Goal: Task Accomplishment & Management: Manage account settings

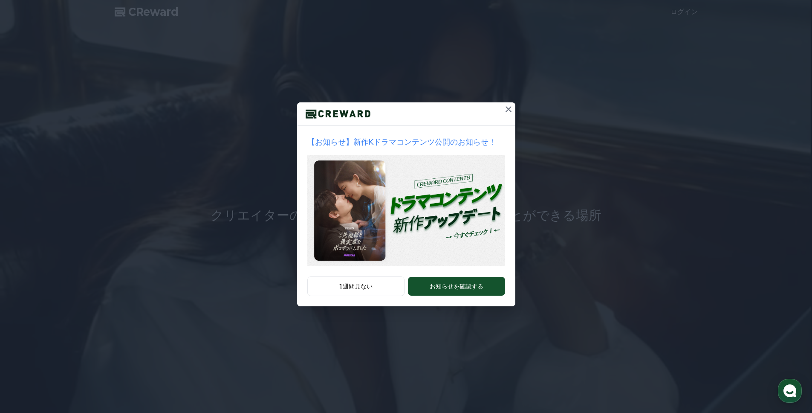
click at [510, 110] on icon at bounding box center [509, 109] width 6 height 6
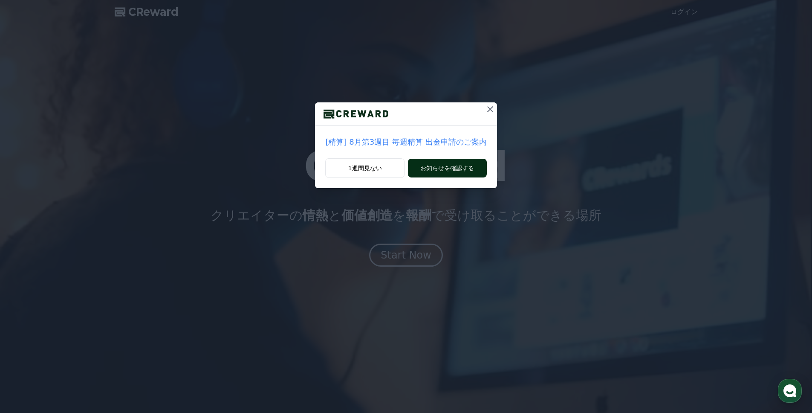
click at [438, 171] on button "お知らせを確認する" at bounding box center [447, 168] width 78 height 19
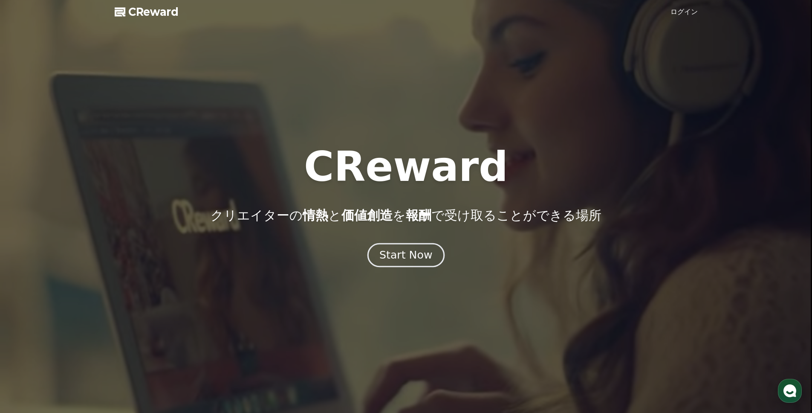
click at [397, 259] on div "Start Now" at bounding box center [406, 255] width 53 height 15
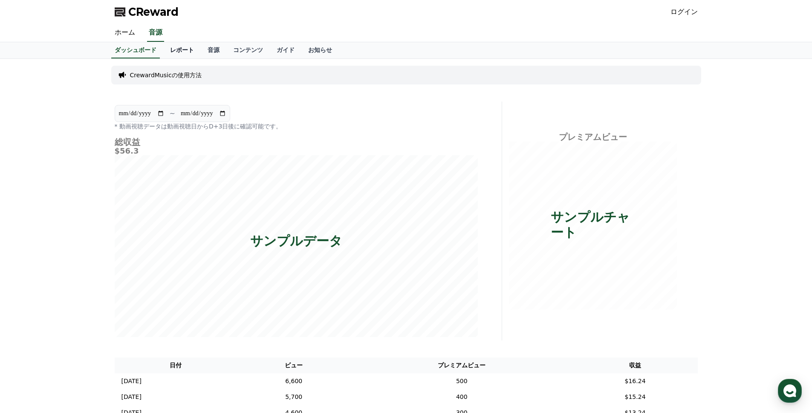
click at [183, 50] on link "レポート" at bounding box center [182, 50] width 38 height 16
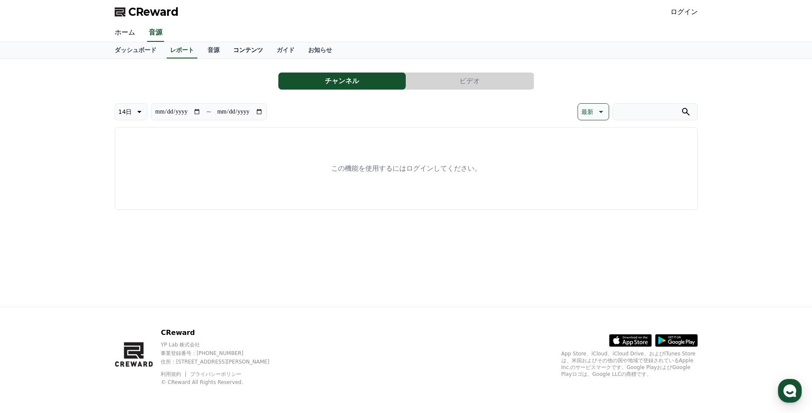
click at [226, 50] on link "コンテンツ" at bounding box center [248, 50] width 44 height 16
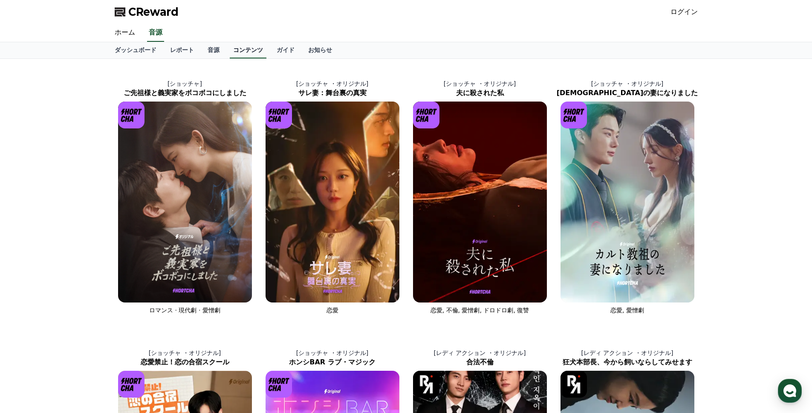
click at [237, 50] on link "コンテンツ" at bounding box center [248, 50] width 37 height 16
click at [282, 49] on link "ガイド" at bounding box center [286, 50] width 32 height 16
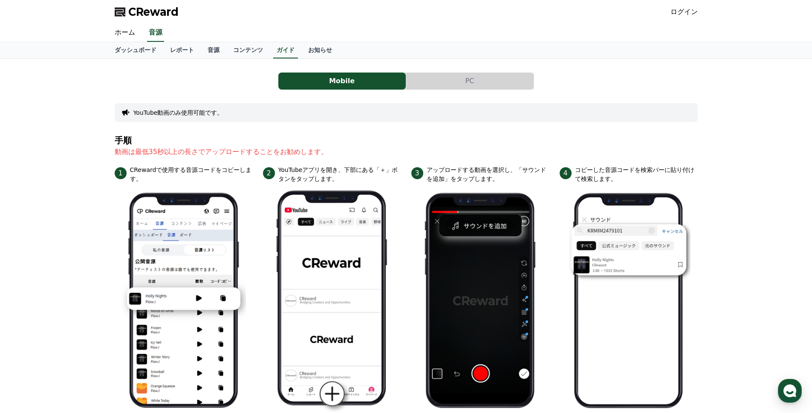
click at [438, 81] on button "PC" at bounding box center [470, 81] width 128 height 17
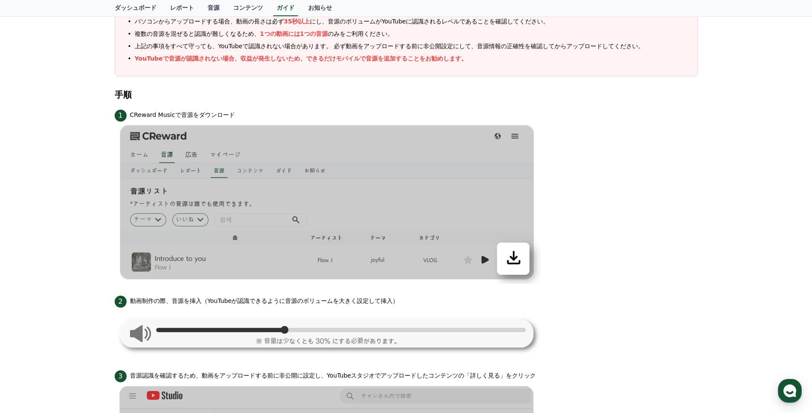
scroll to position [193, 0]
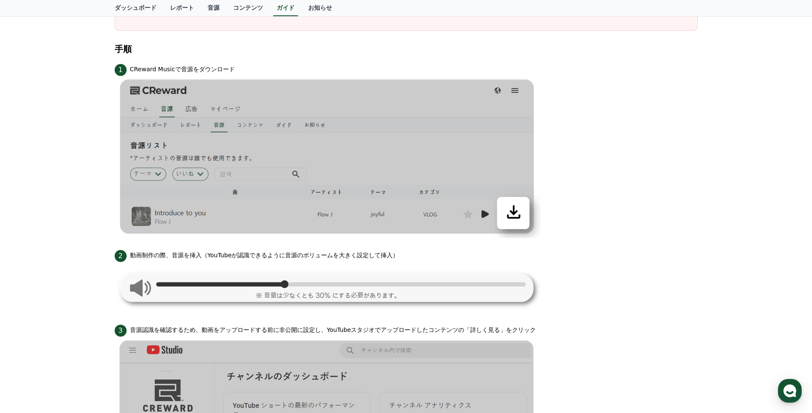
click at [295, 284] on img at bounding box center [328, 287] width 426 height 51
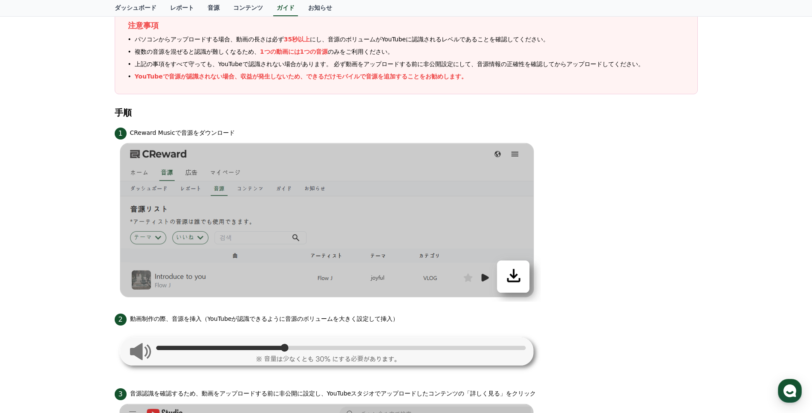
scroll to position [0, 0]
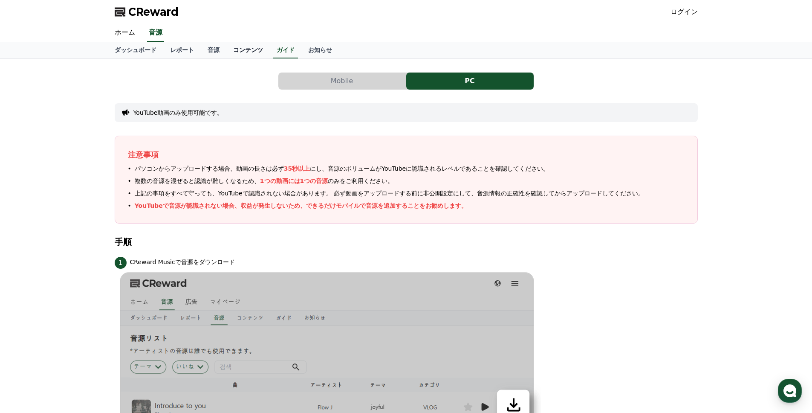
click at [251, 52] on link "コンテンツ" at bounding box center [248, 50] width 44 height 16
click at [216, 51] on link "音源" at bounding box center [214, 50] width 26 height 16
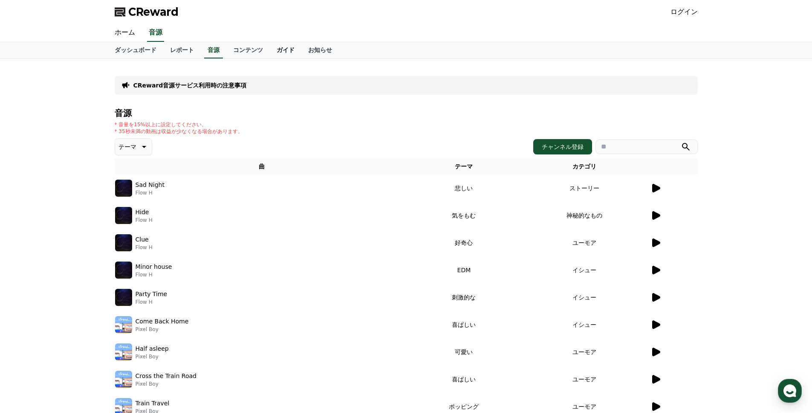
click at [297, 52] on link "ガイド" at bounding box center [286, 50] width 32 height 16
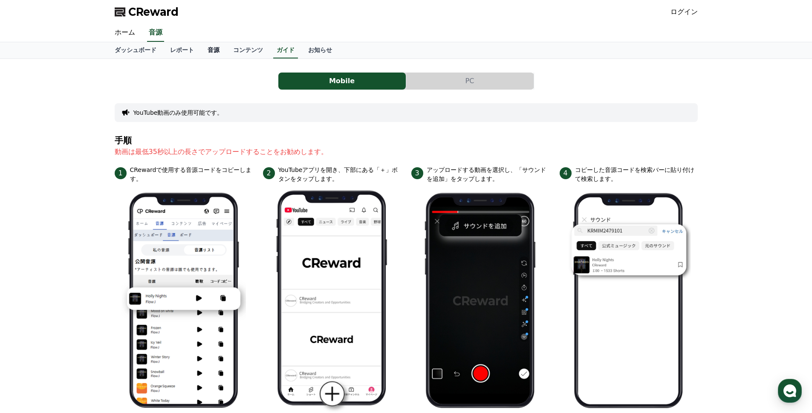
click at [223, 51] on link "音源" at bounding box center [214, 50] width 26 height 16
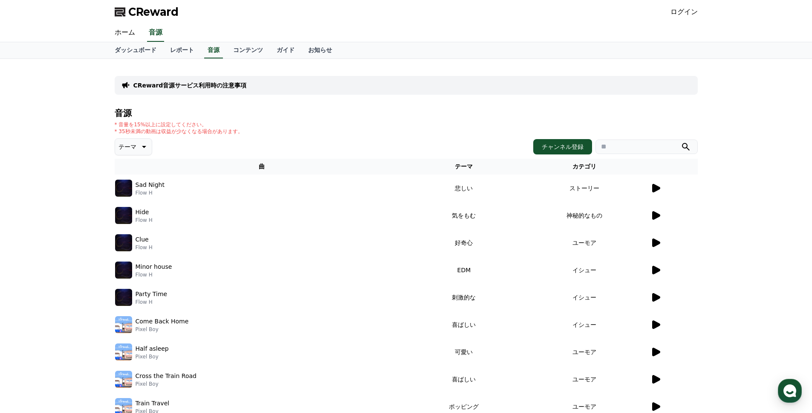
click at [654, 189] on icon at bounding box center [657, 188] width 8 height 9
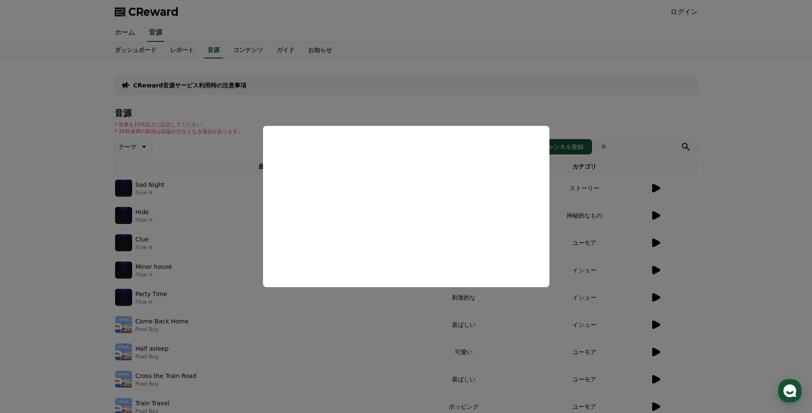
click at [239, 130] on button "close modal" at bounding box center [406, 206] width 812 height 413
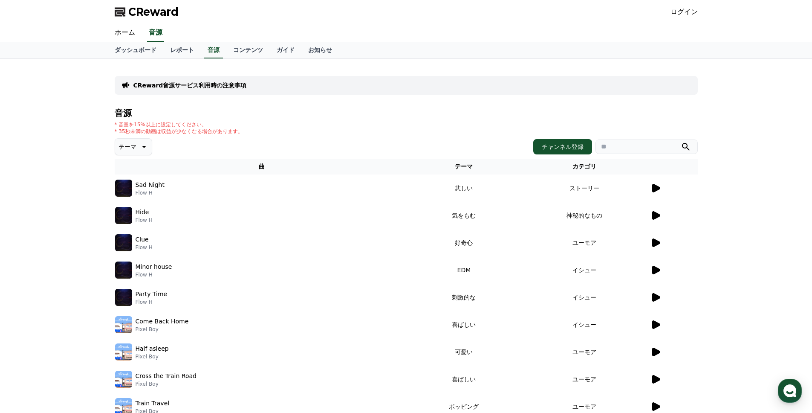
click at [142, 145] on icon at bounding box center [143, 147] width 10 height 10
click at [217, 147] on div "テーマ テーマ 全て 空想 好奇心 暗い 明るい ポッピング 刺激的な 反転 雄壮な 劇的な 喜ばしい 気分 EDM 溝 悲しい 穏やかな 可愛い 感動的な …" at bounding box center [406, 146] width 583 height 17
click at [424, 240] on td "好奇心" at bounding box center [464, 242] width 110 height 27
click at [663, 271] on div at bounding box center [674, 270] width 47 height 10
click at [657, 271] on icon at bounding box center [657, 270] width 8 height 9
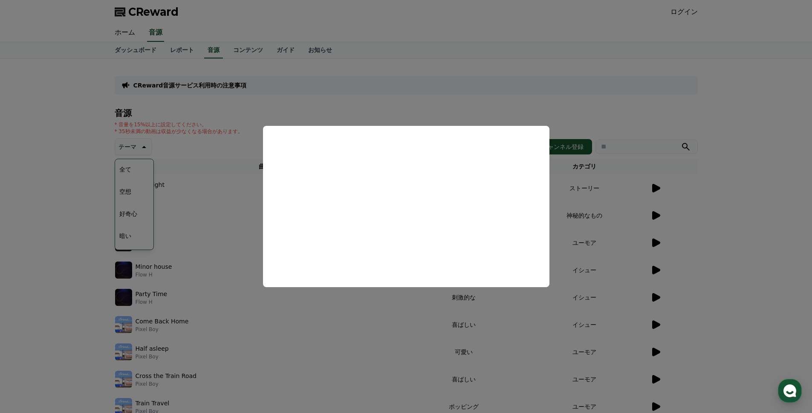
click at [208, 277] on button "close modal" at bounding box center [406, 206] width 812 height 413
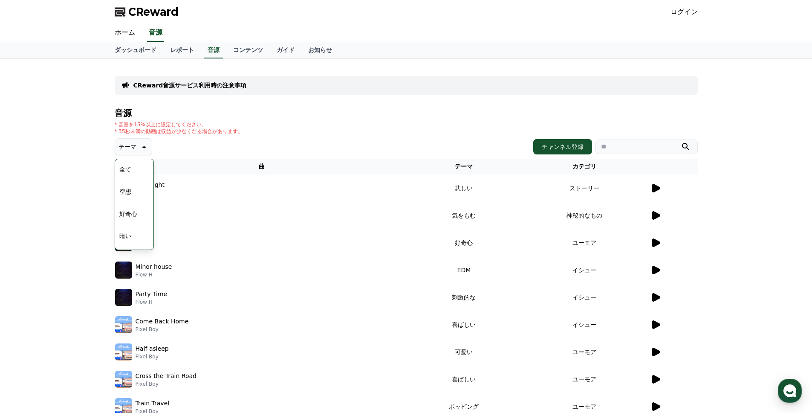
click at [677, 12] on link "ログイン" at bounding box center [684, 12] width 27 height 10
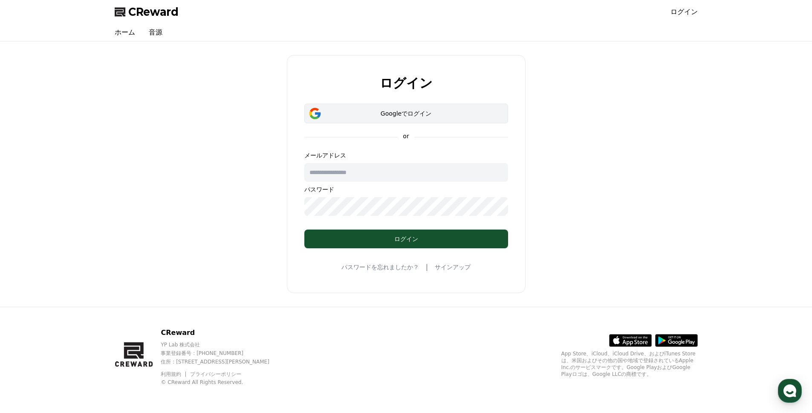
click at [385, 115] on div "Googleでログイン" at bounding box center [406, 113] width 179 height 9
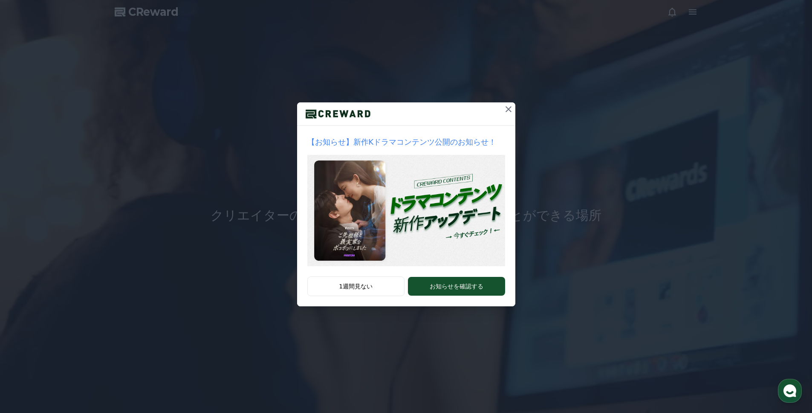
click at [508, 110] on icon at bounding box center [509, 109] width 10 height 10
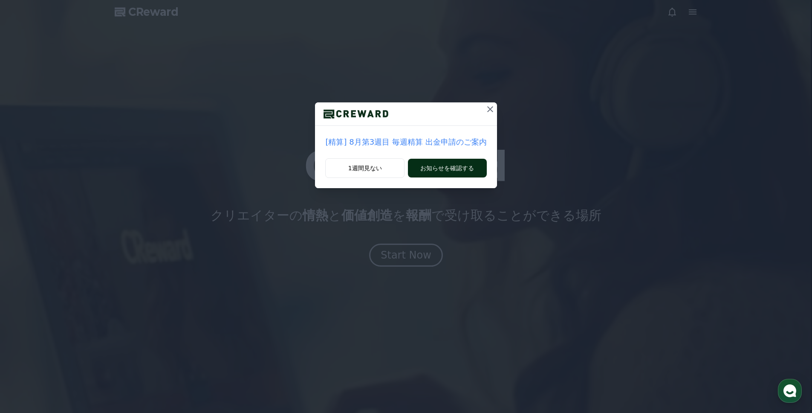
click at [448, 171] on button "お知らせを確認する" at bounding box center [447, 168] width 78 height 19
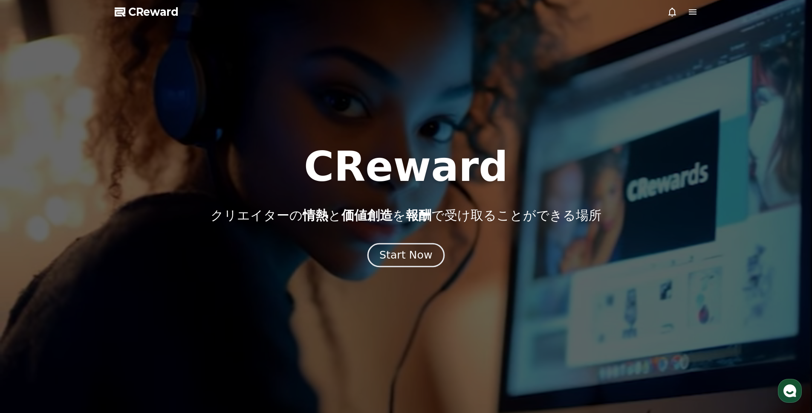
click at [406, 260] on div "Start Now" at bounding box center [406, 255] width 53 height 15
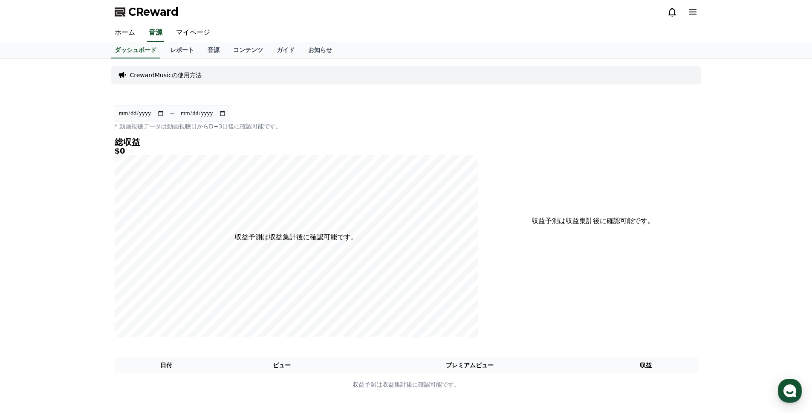
click at [690, 8] on icon at bounding box center [693, 12] width 10 height 10
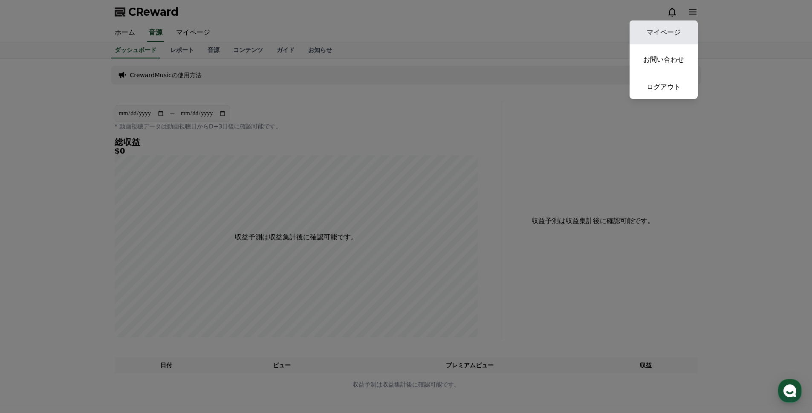
click at [674, 29] on link "マイページ" at bounding box center [664, 32] width 68 height 24
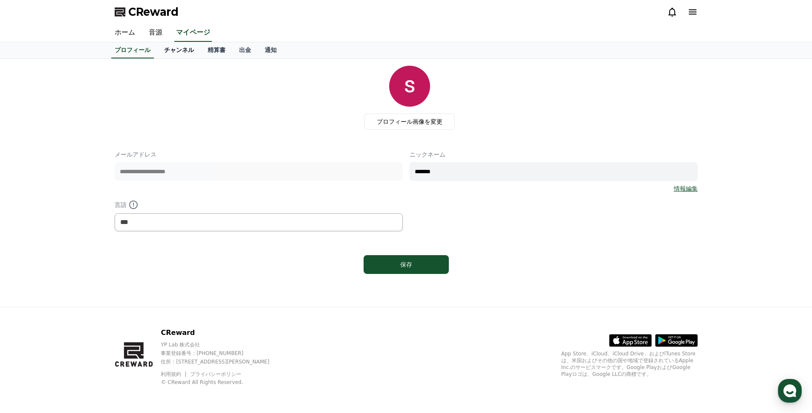
click at [185, 50] on link "チャンネル" at bounding box center [179, 50] width 44 height 16
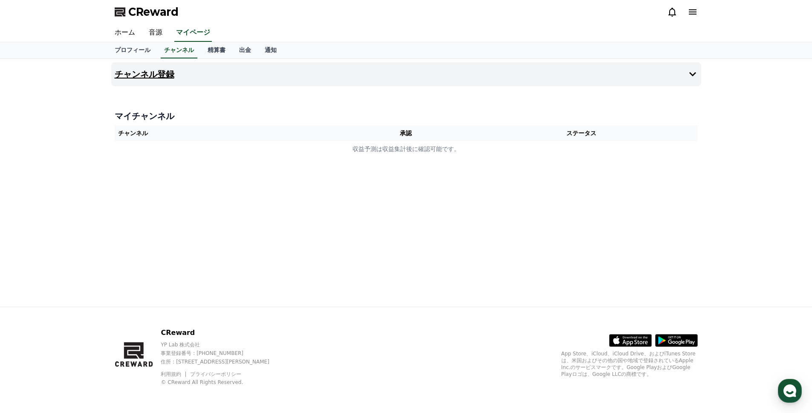
click at [552, 85] on button "チャンネル登録" at bounding box center [406, 74] width 590 height 24
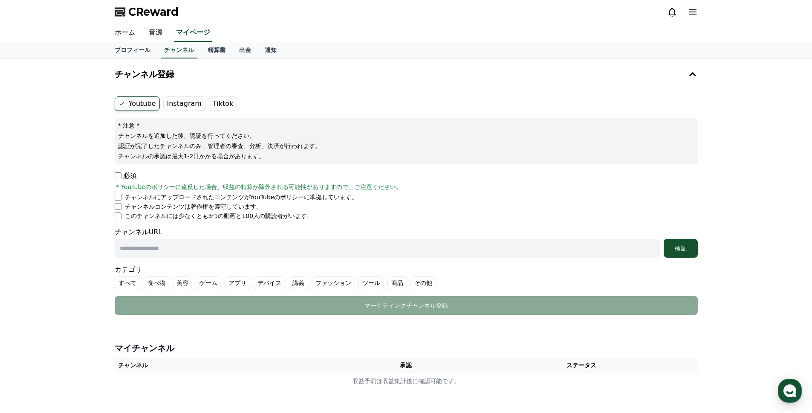
click at [164, 251] on input "text" at bounding box center [388, 248] width 546 height 19
paste input "**********"
type input "**********"
click at [678, 246] on div "検証" at bounding box center [680, 248] width 27 height 9
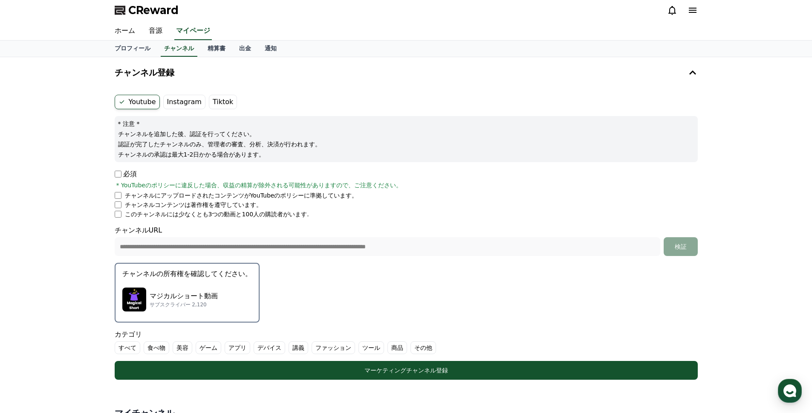
scroll to position [90, 0]
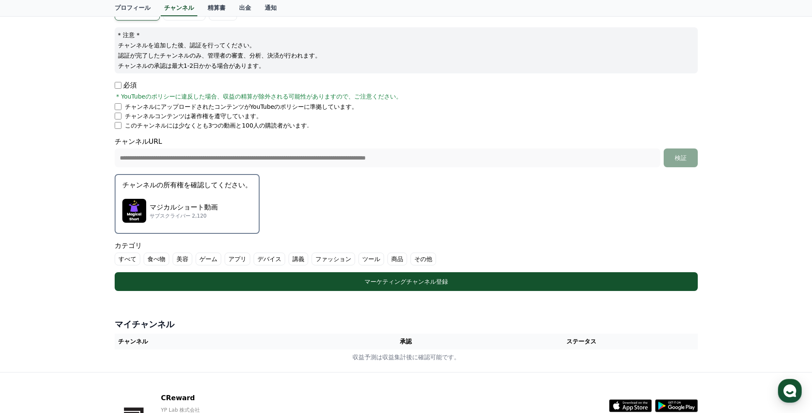
click at [222, 185] on p "チャンネルの所有権を確認してください。" at bounding box center [187, 185] width 130 height 10
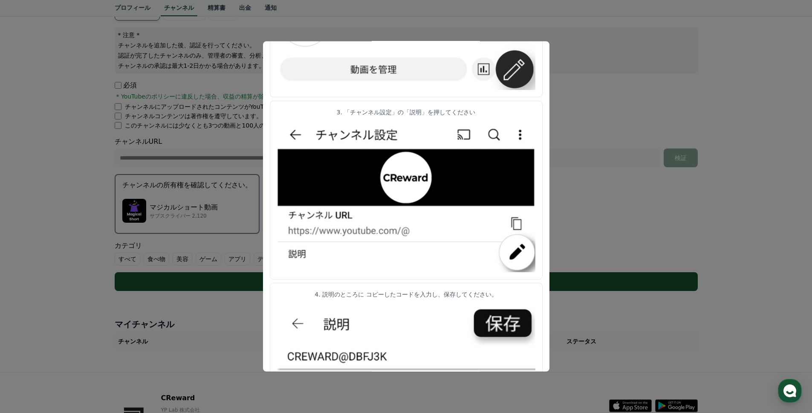
scroll to position [0, 0]
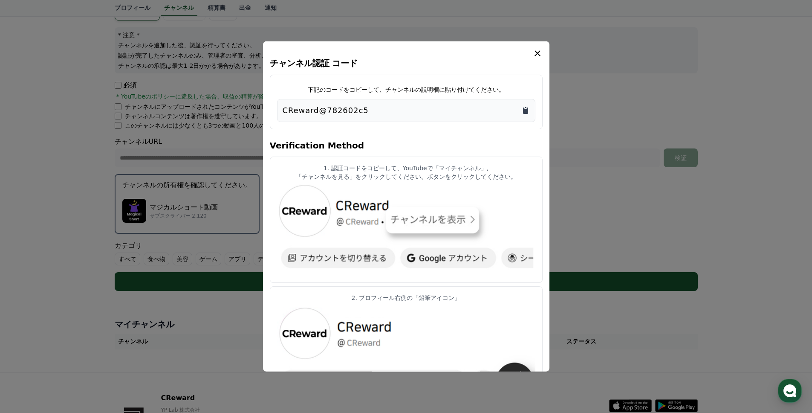
click at [525, 110] on icon "Copy to clipboard" at bounding box center [525, 110] width 5 height 6
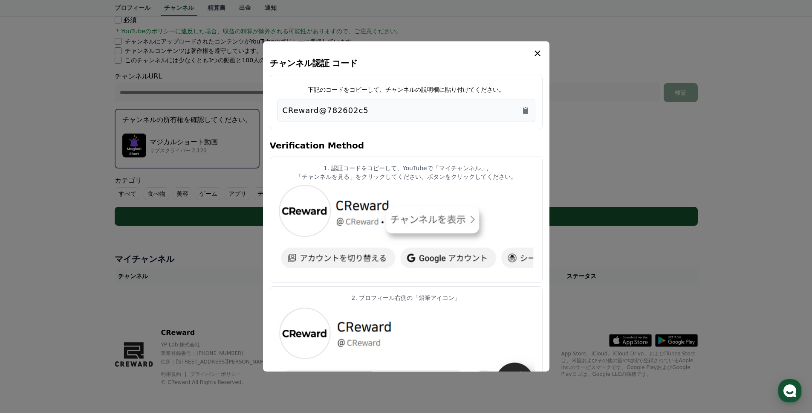
click at [629, 152] on button "close modal" at bounding box center [406, 206] width 812 height 413
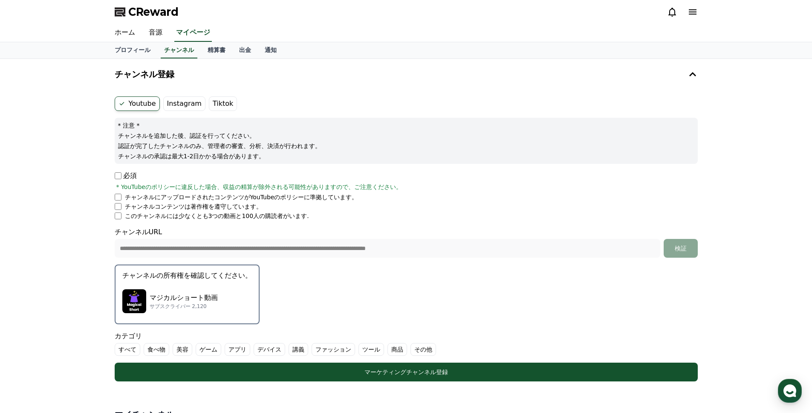
scroll to position [156, 0]
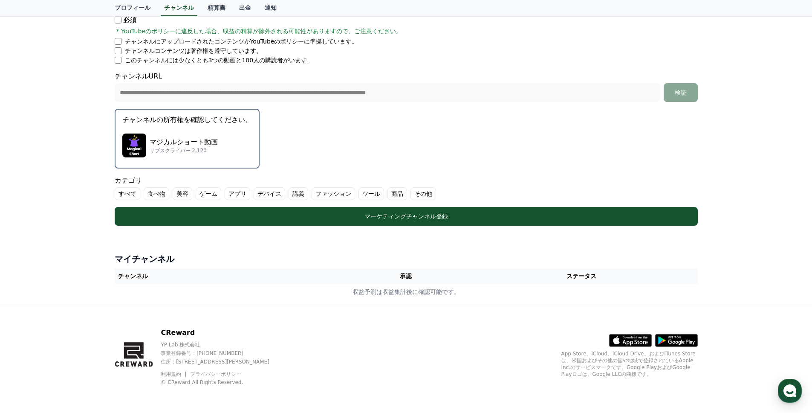
click at [370, 278] on th "承認" at bounding box center [406, 276] width 119 height 16
click at [444, 277] on th "承認" at bounding box center [406, 276] width 119 height 16
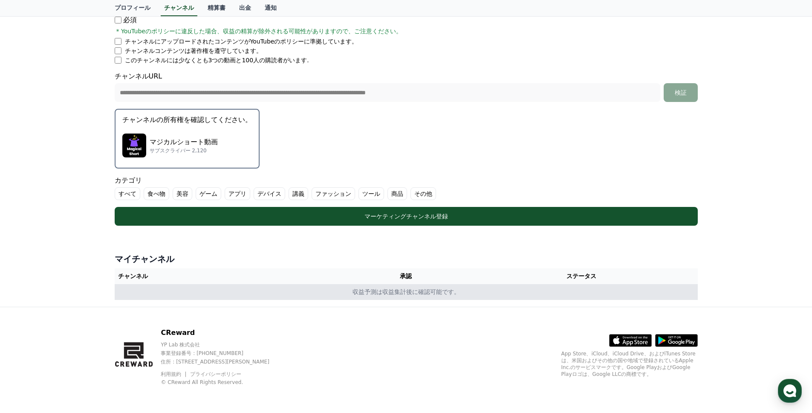
click at [418, 295] on td "収益予測は収益集計後に確認可能です。" at bounding box center [406, 292] width 583 height 16
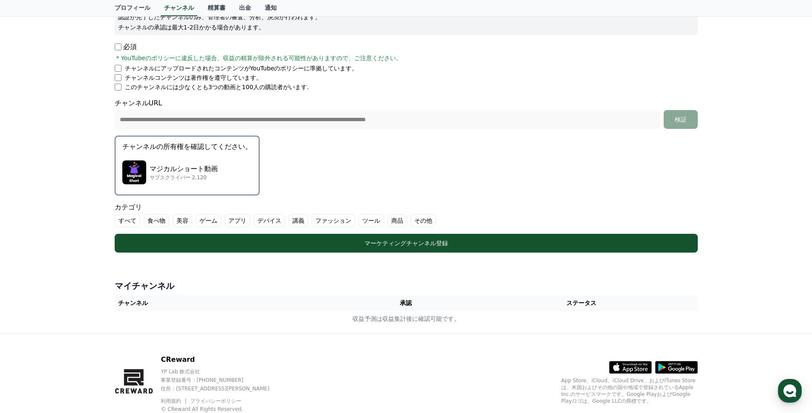
scroll to position [131, 0]
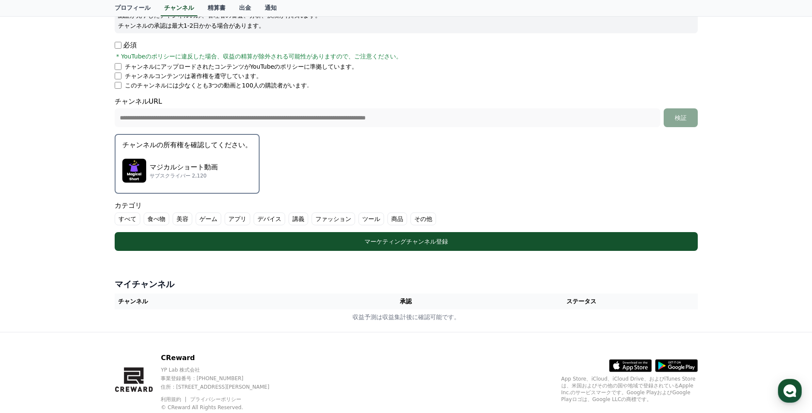
click at [238, 158] on div "マジカルショート動画 サブスクライバー 2,120" at bounding box center [187, 171] width 130 height 34
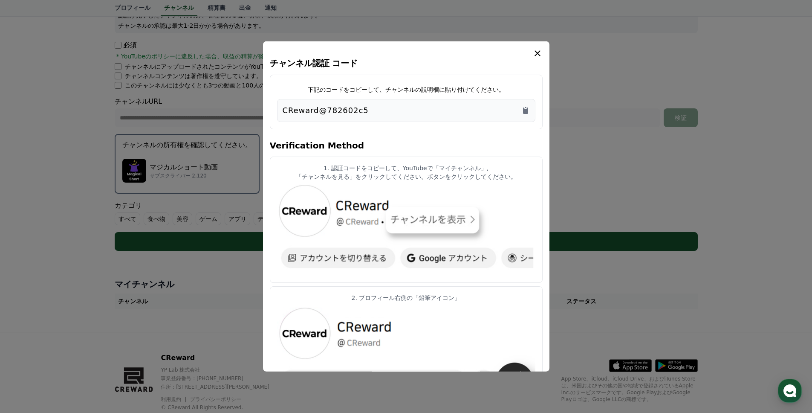
click at [223, 142] on button "close modal" at bounding box center [406, 206] width 812 height 413
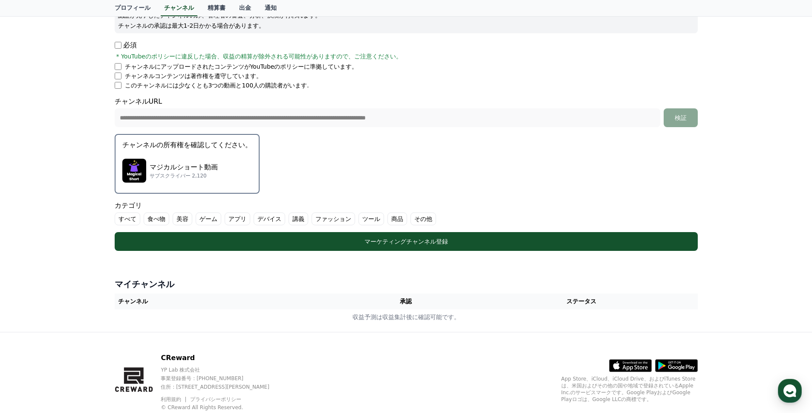
click at [223, 142] on p "チャンネルの所有権を確認してください。" at bounding box center [187, 145] width 130 height 10
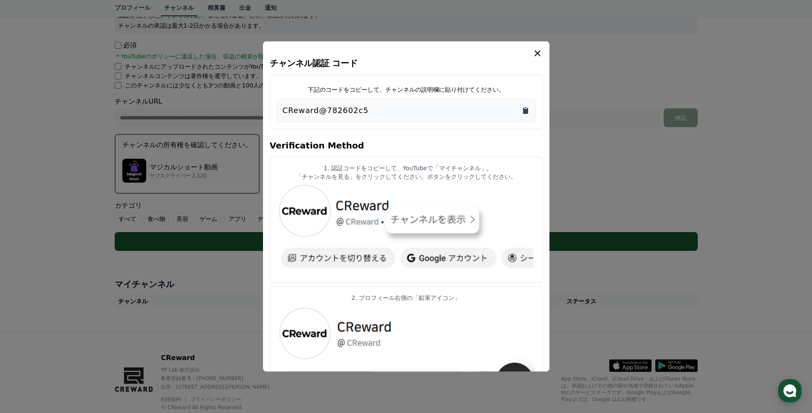
click at [523, 110] on icon "Copy to clipboard" at bounding box center [525, 110] width 5 height 6
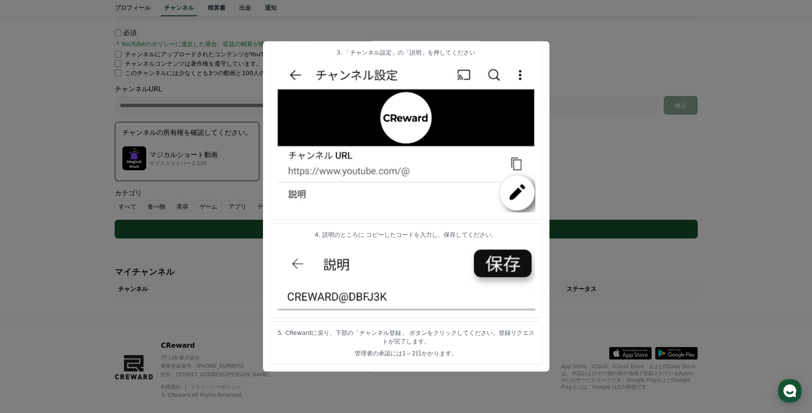
scroll to position [156, 0]
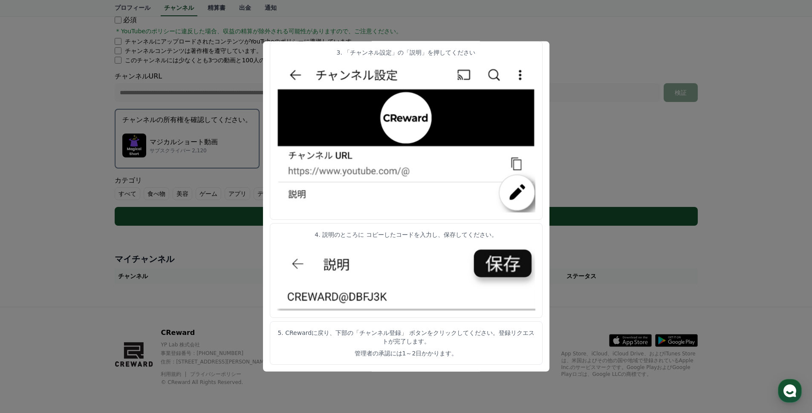
click at [287, 77] on img "modal" at bounding box center [406, 136] width 258 height 152
click at [265, 265] on div "チャンネル認証 コード 下記のコードをコピーして、チャンネルの説明欄に貼り付けてください。 CReward@782602c5 Verification Met…" at bounding box center [406, 206] width 287 height 330
click at [226, 256] on button "close modal" at bounding box center [406, 206] width 812 height 413
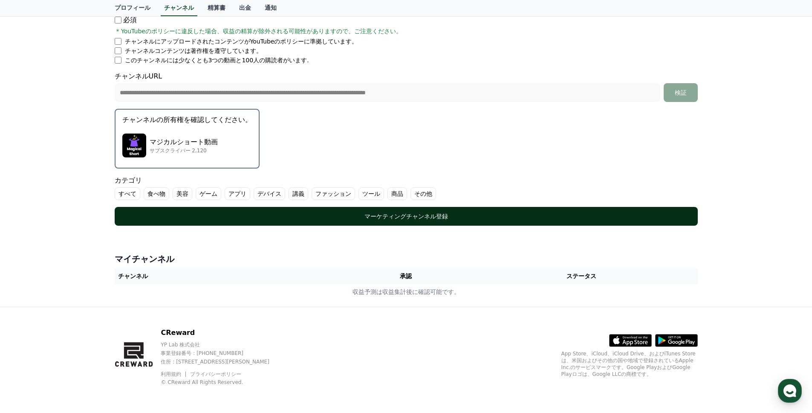
click at [405, 217] on div "マーケティングチャンネル登録" at bounding box center [406, 216] width 549 height 9
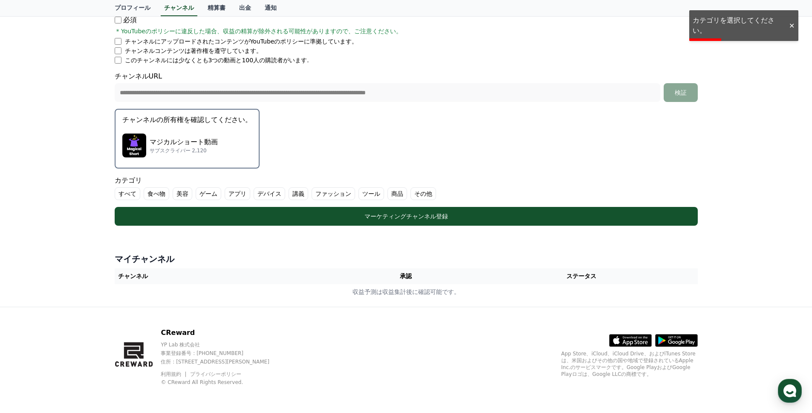
click at [420, 194] on label "その他" at bounding box center [424, 193] width 26 height 13
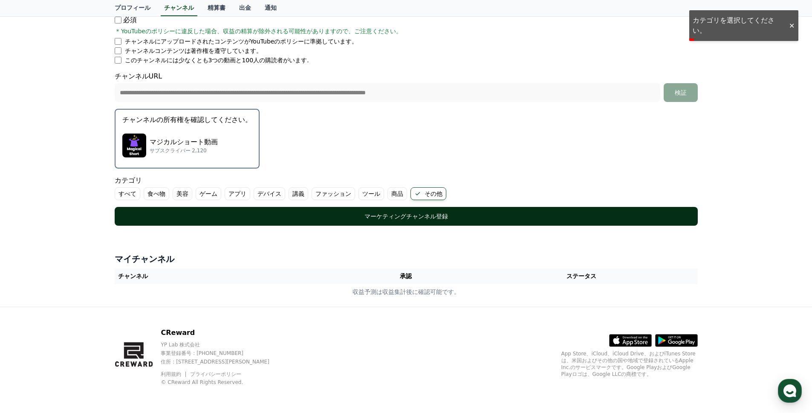
click at [414, 215] on div "マーケティングチャンネル登録" at bounding box center [406, 216] width 549 height 9
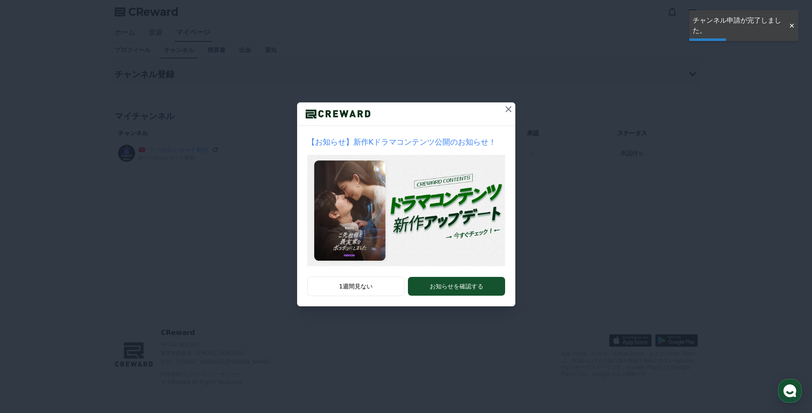
click at [506, 109] on icon at bounding box center [509, 109] width 10 height 10
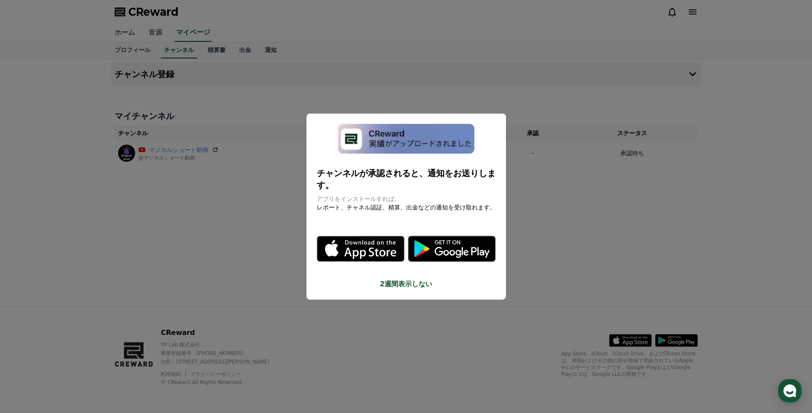
click at [536, 249] on button "close modal" at bounding box center [406, 206] width 812 height 413
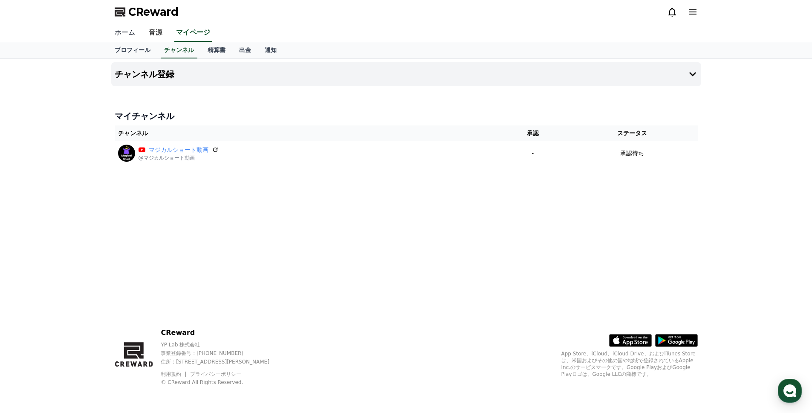
click at [130, 32] on link "ホーム" at bounding box center [125, 33] width 34 height 18
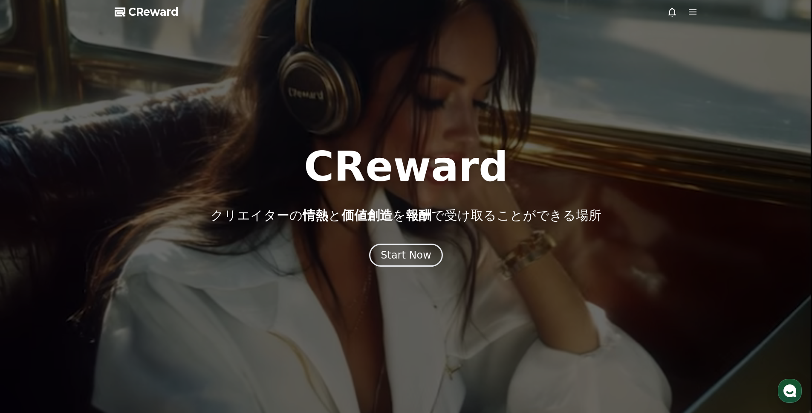
click at [132, 12] on span "CReward" at bounding box center [153, 12] width 50 height 14
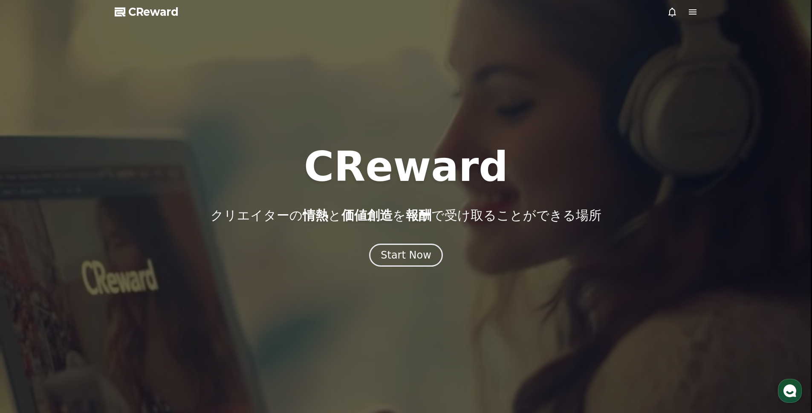
click at [680, 10] on div at bounding box center [682, 12] width 31 height 10
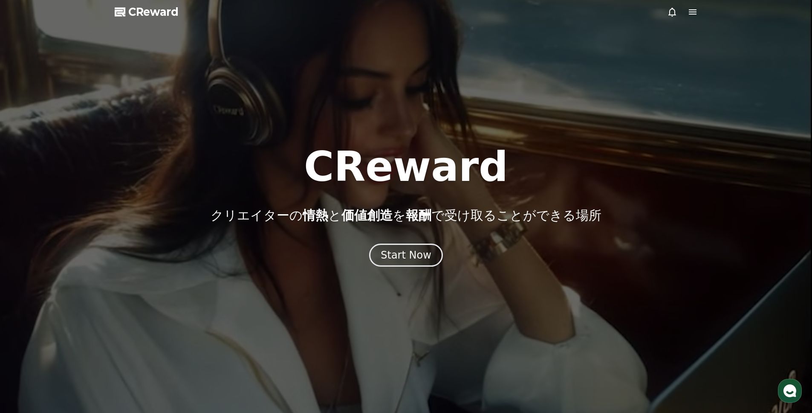
click at [692, 14] on icon at bounding box center [693, 11] width 8 height 5
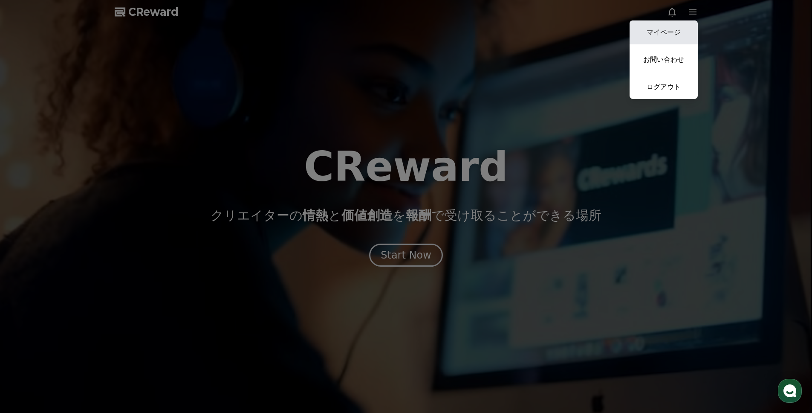
click at [650, 31] on link "マイページ" at bounding box center [664, 32] width 68 height 24
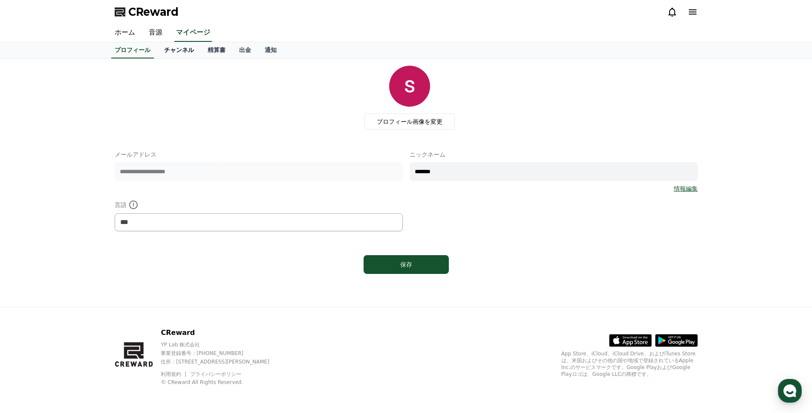
click at [183, 52] on link "チャンネル" at bounding box center [179, 50] width 44 height 16
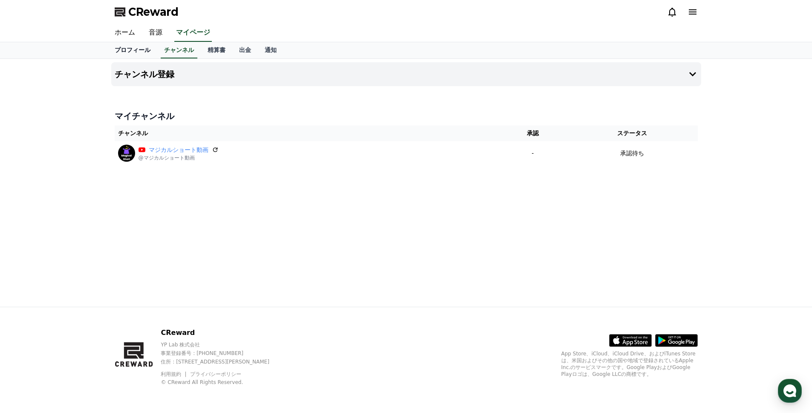
click at [141, 51] on link "プロフィール" at bounding box center [132, 50] width 49 height 16
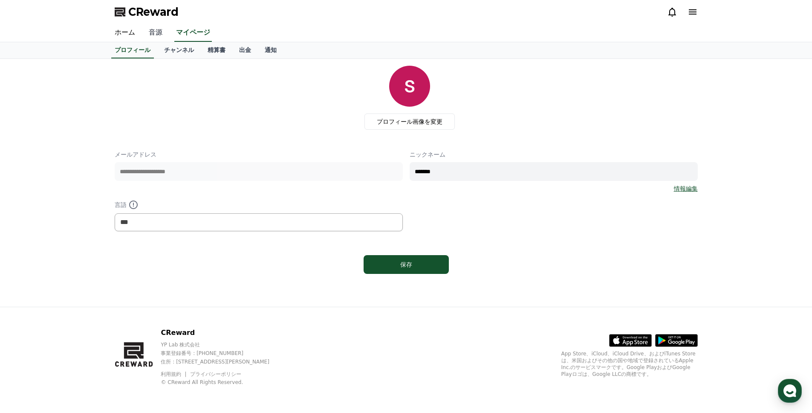
click at [151, 35] on link "音源" at bounding box center [155, 33] width 27 height 18
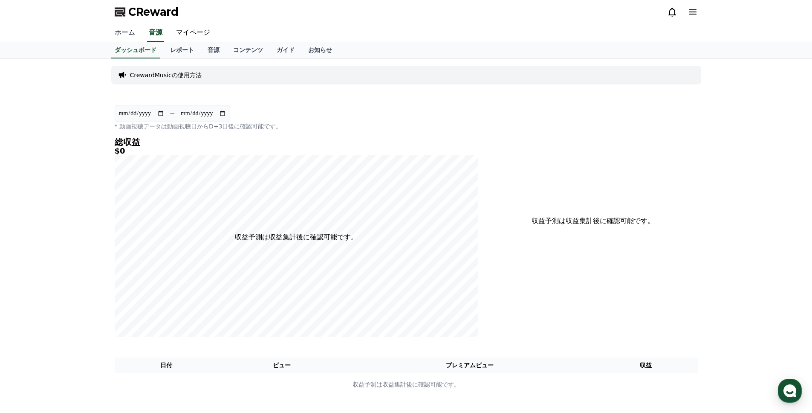
click at [122, 32] on link "ホーム" at bounding box center [125, 33] width 34 height 18
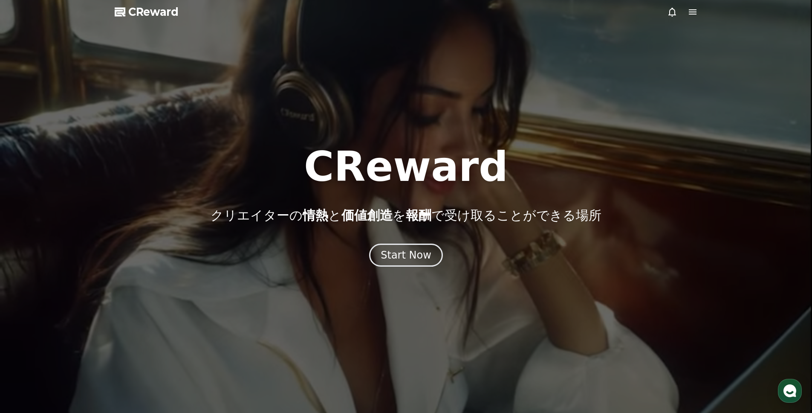
click at [696, 12] on icon at bounding box center [693, 12] width 10 height 10
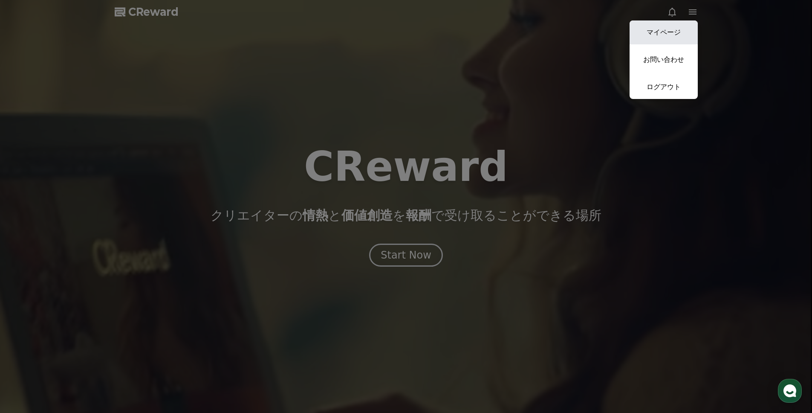
click at [682, 26] on link "マイページ" at bounding box center [664, 32] width 68 height 24
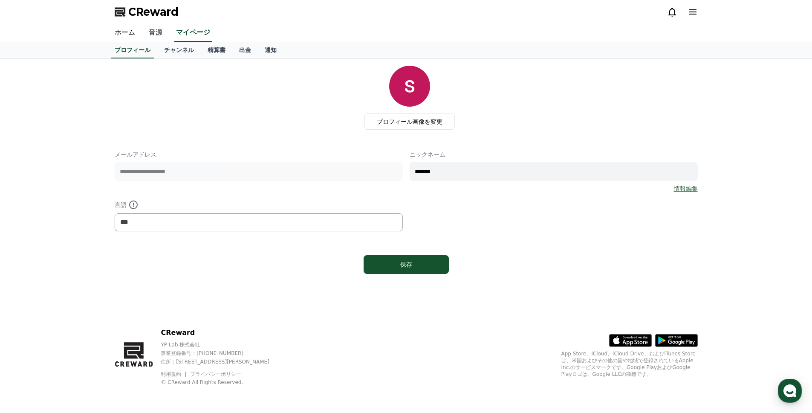
click at [162, 32] on link "音源" at bounding box center [155, 33] width 27 height 18
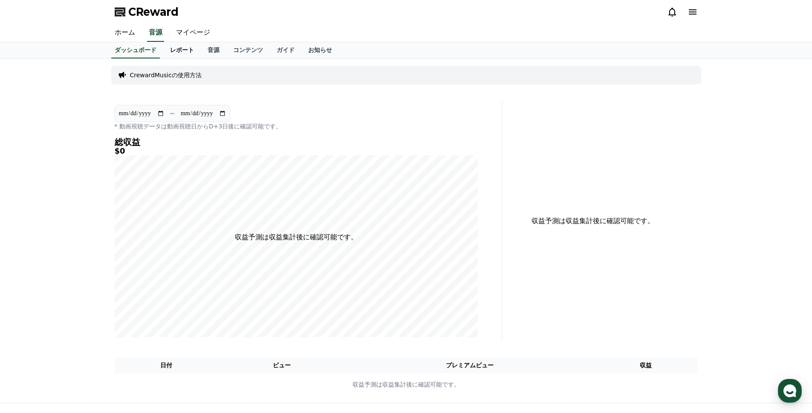
click at [196, 50] on link "レポート" at bounding box center [182, 50] width 38 height 16
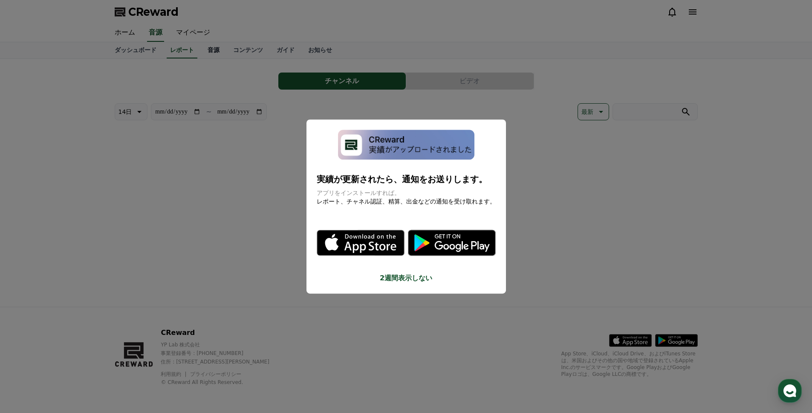
click at [219, 49] on button "close modal" at bounding box center [406, 206] width 812 height 413
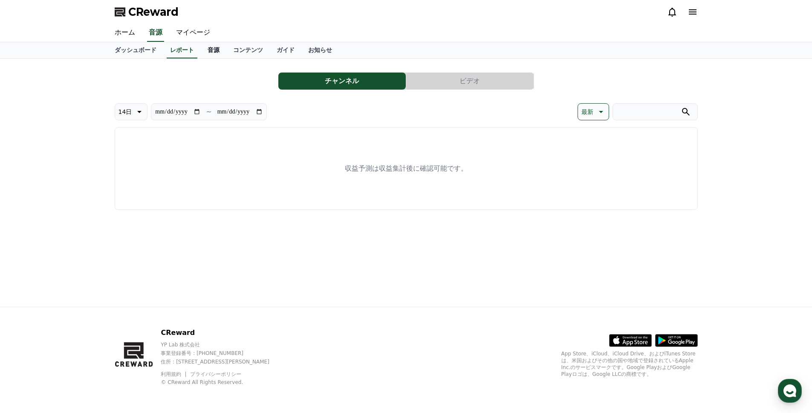
click at [217, 49] on link "音源" at bounding box center [214, 50] width 26 height 16
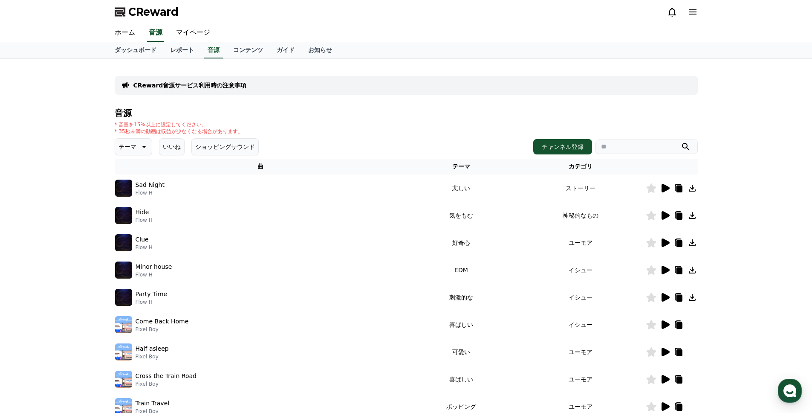
click at [629, 150] on input "search" at bounding box center [647, 146] width 102 height 15
click at [681, 142] on button "submit" at bounding box center [686, 147] width 10 height 10
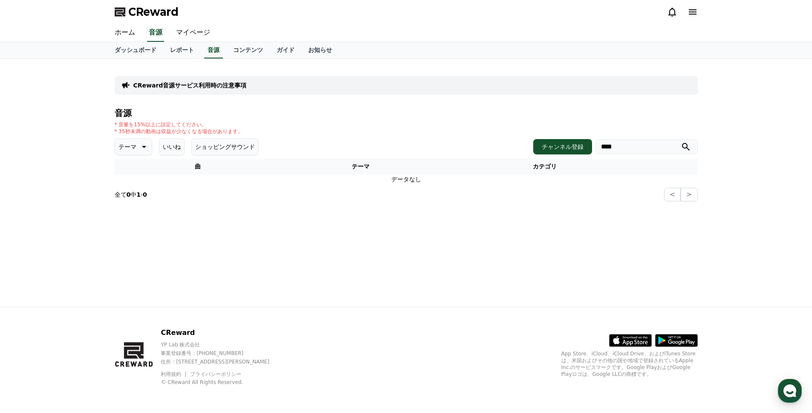
type input "***"
click at [681, 142] on button "submit" at bounding box center [686, 147] width 10 height 10
click at [530, 171] on th "カテゴリ" at bounding box center [545, 167] width 210 height 16
click at [547, 168] on th "カテゴリ" at bounding box center [545, 167] width 210 height 16
click at [145, 143] on icon at bounding box center [143, 147] width 10 height 10
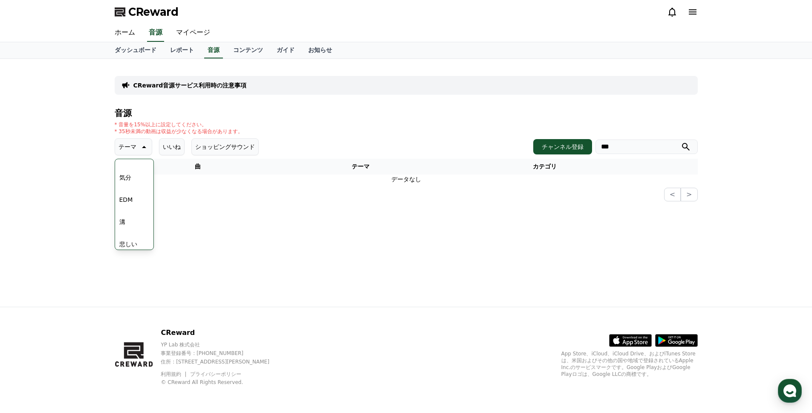
scroll to position [238, 0]
click at [133, 196] on button "EDM" at bounding box center [126, 197] width 20 height 19
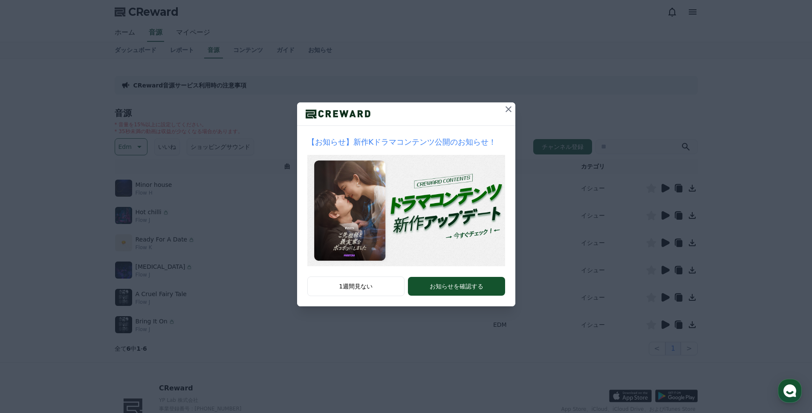
click at [509, 108] on icon at bounding box center [509, 109] width 10 height 10
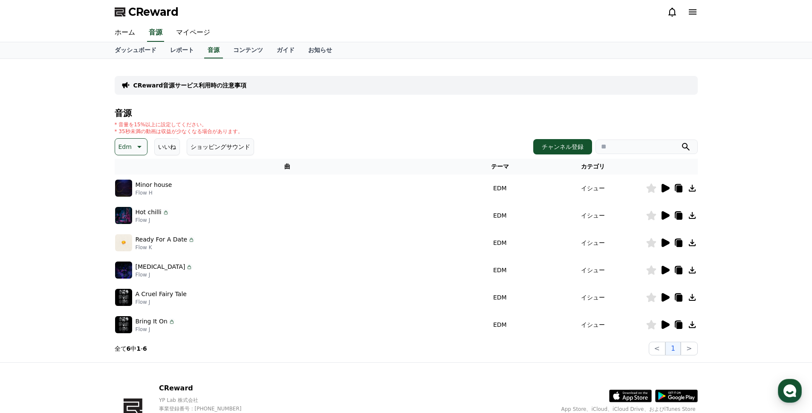
click at [653, 189] on icon at bounding box center [652, 187] width 10 height 9
click at [668, 189] on icon at bounding box center [666, 188] width 8 height 9
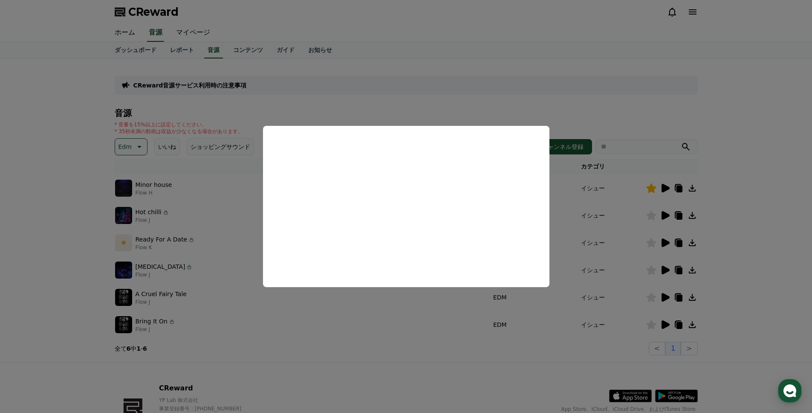
click at [224, 220] on button "close modal" at bounding box center [406, 206] width 812 height 413
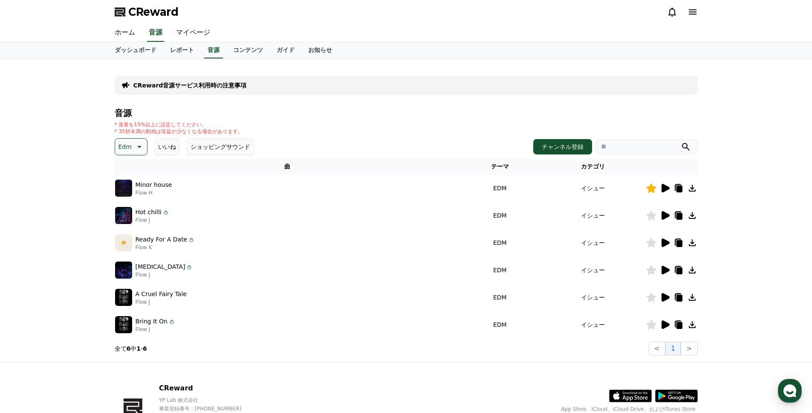
click at [665, 215] on icon at bounding box center [666, 215] width 8 height 9
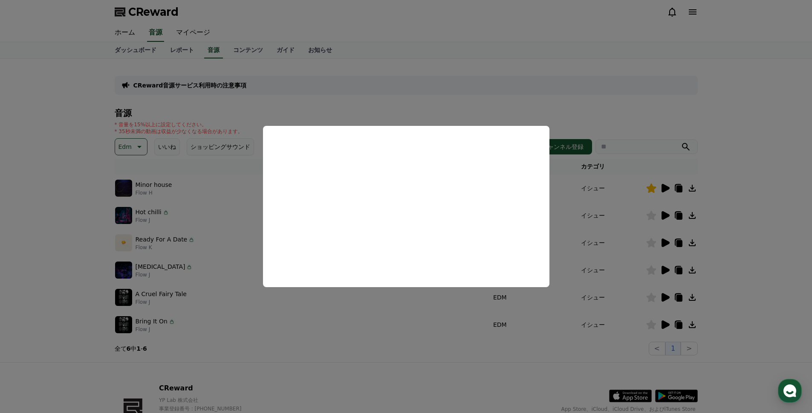
click at [213, 210] on button "close modal" at bounding box center [406, 206] width 812 height 413
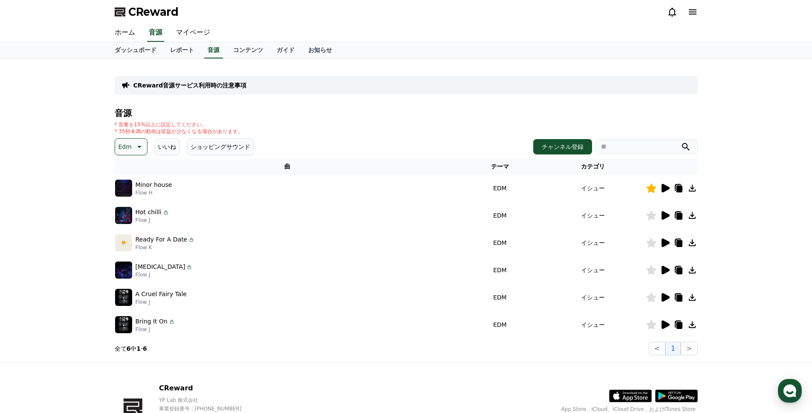
click at [264, 241] on div "Ready For A Date Flow K" at bounding box center [287, 242] width 345 height 17
click at [667, 241] on icon at bounding box center [666, 242] width 8 height 9
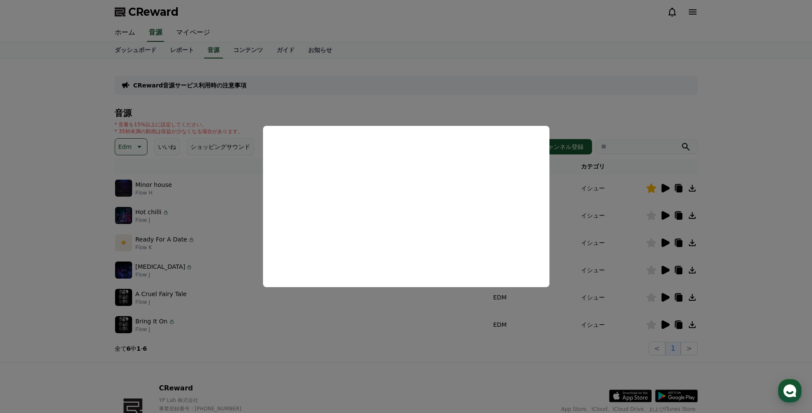
click at [262, 292] on button "close modal" at bounding box center [406, 206] width 812 height 413
click at [254, 299] on div "A Cruel Fairy Tale Flow J" at bounding box center [287, 297] width 345 height 17
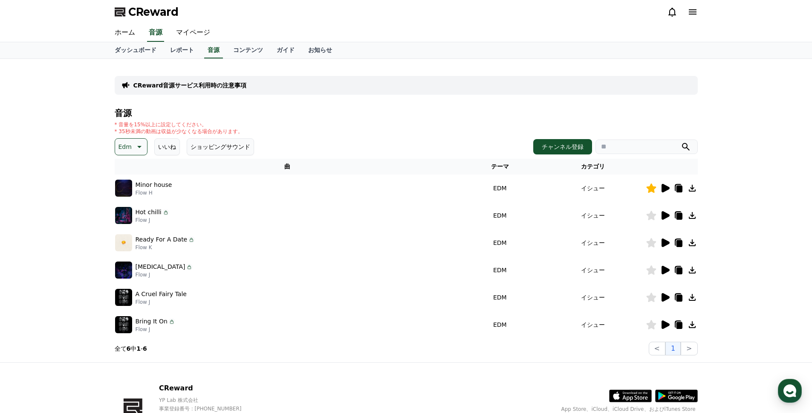
click at [665, 297] on icon at bounding box center [666, 297] width 8 height 9
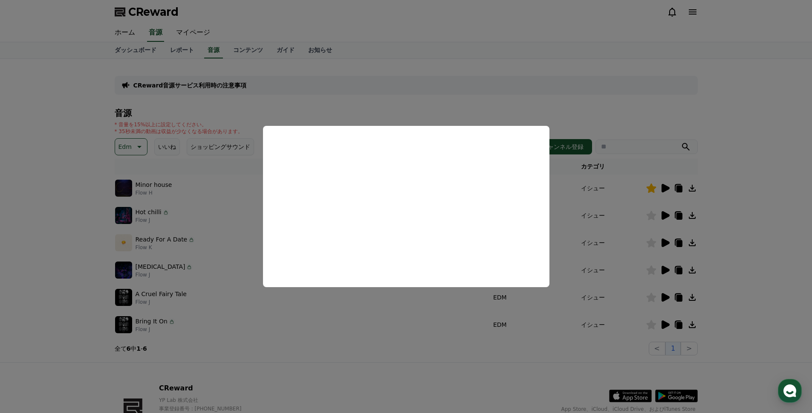
click at [439, 305] on button "close modal" at bounding box center [406, 206] width 812 height 413
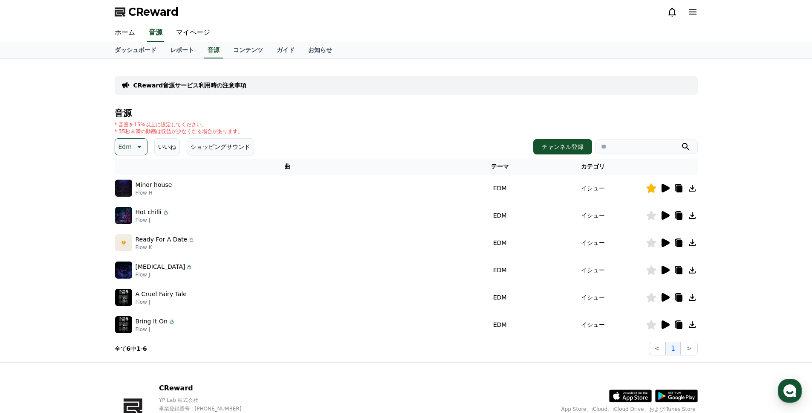
click at [652, 301] on icon at bounding box center [652, 297] width 10 height 9
